Goal: Task Accomplishment & Management: Manage account settings

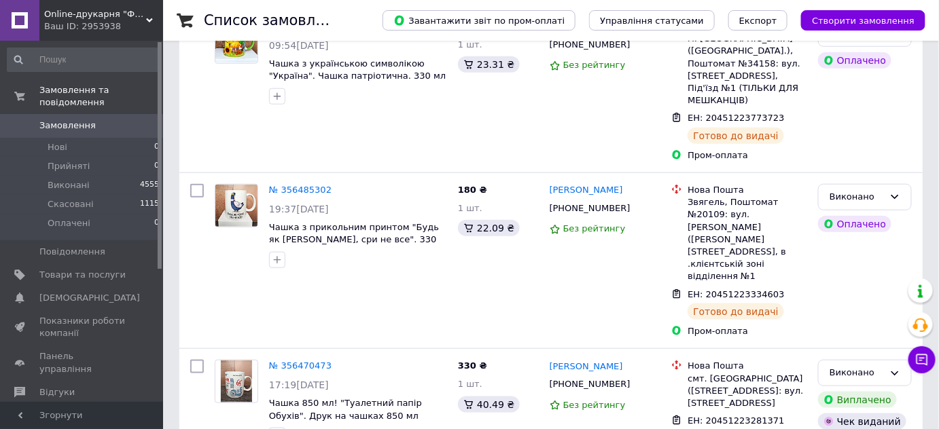
scroll to position [386, 0]
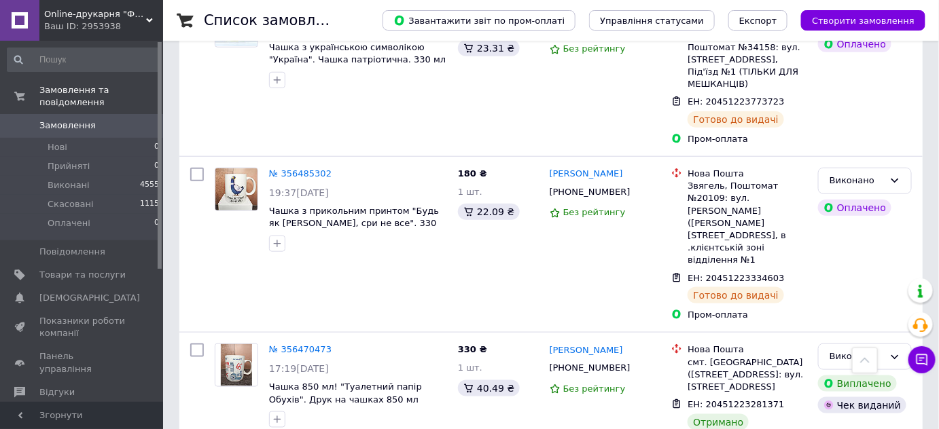
click at [67, 120] on span "Замовлення" at bounding box center [67, 126] width 56 height 12
